Goal: Go to known website: Go to known website

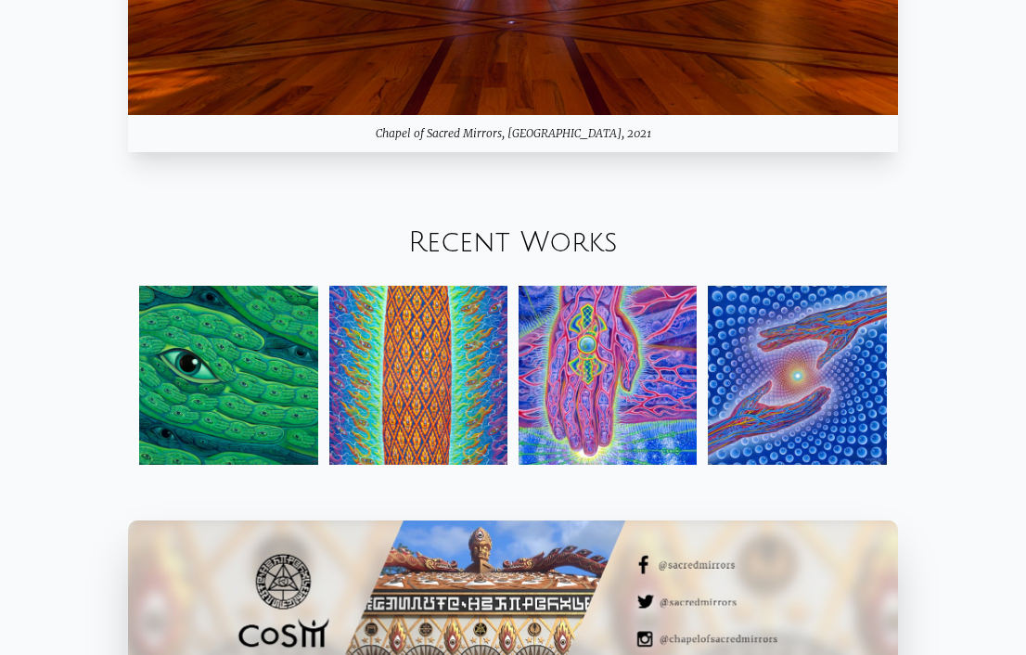
scroll to position [1777, 0]
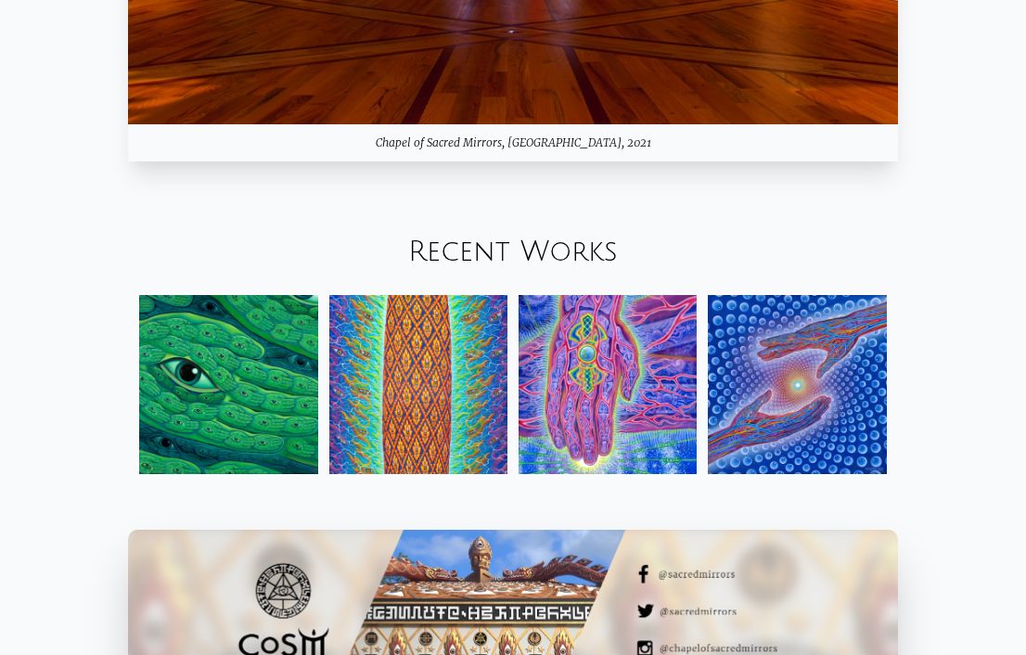
click at [462, 136] on div "Chapel of Sacred Mirrors, [GEOGRAPHIC_DATA], 2021" at bounding box center [513, 142] width 770 height 37
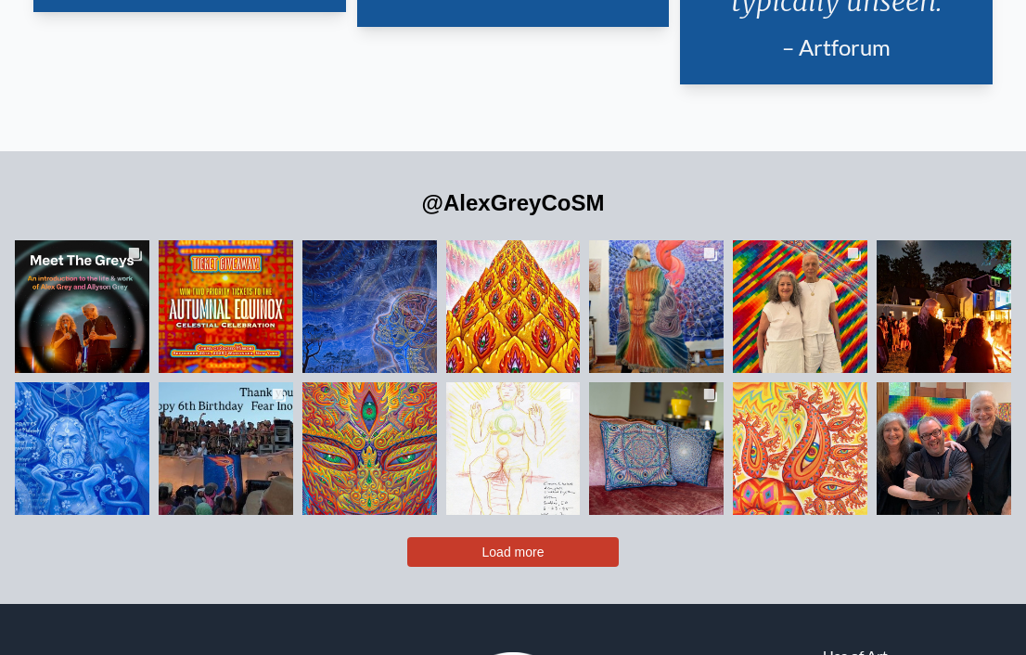
scroll to position [3762, 0]
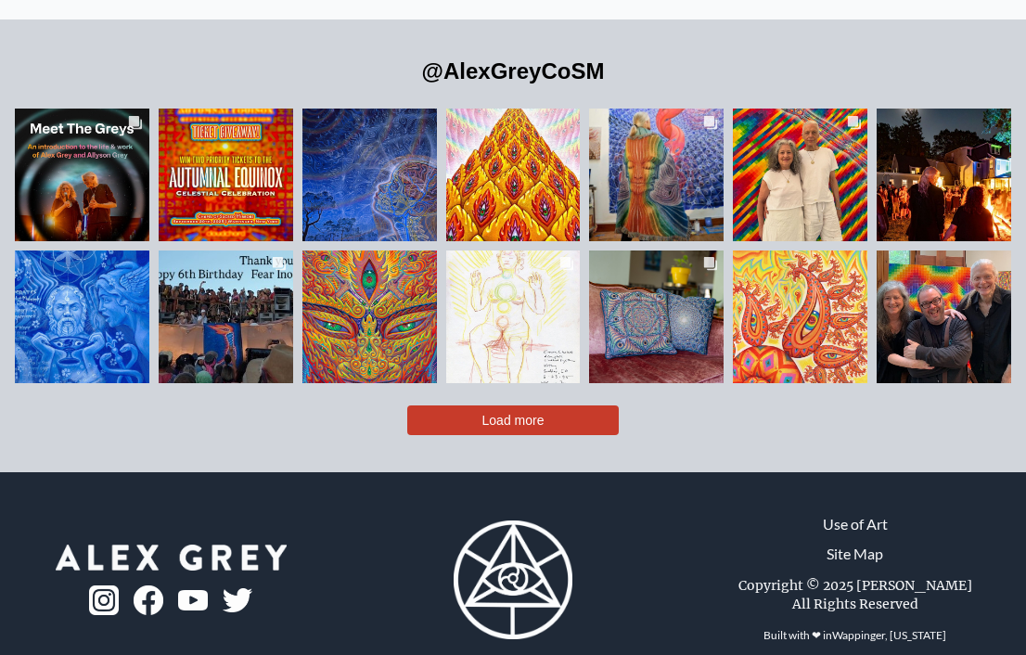
click at [86, 571] on div at bounding box center [170, 593] width 193 height 45
click at [92, 585] on img at bounding box center [104, 600] width 30 height 30
